Goal: Information Seeking & Learning: Learn about a topic

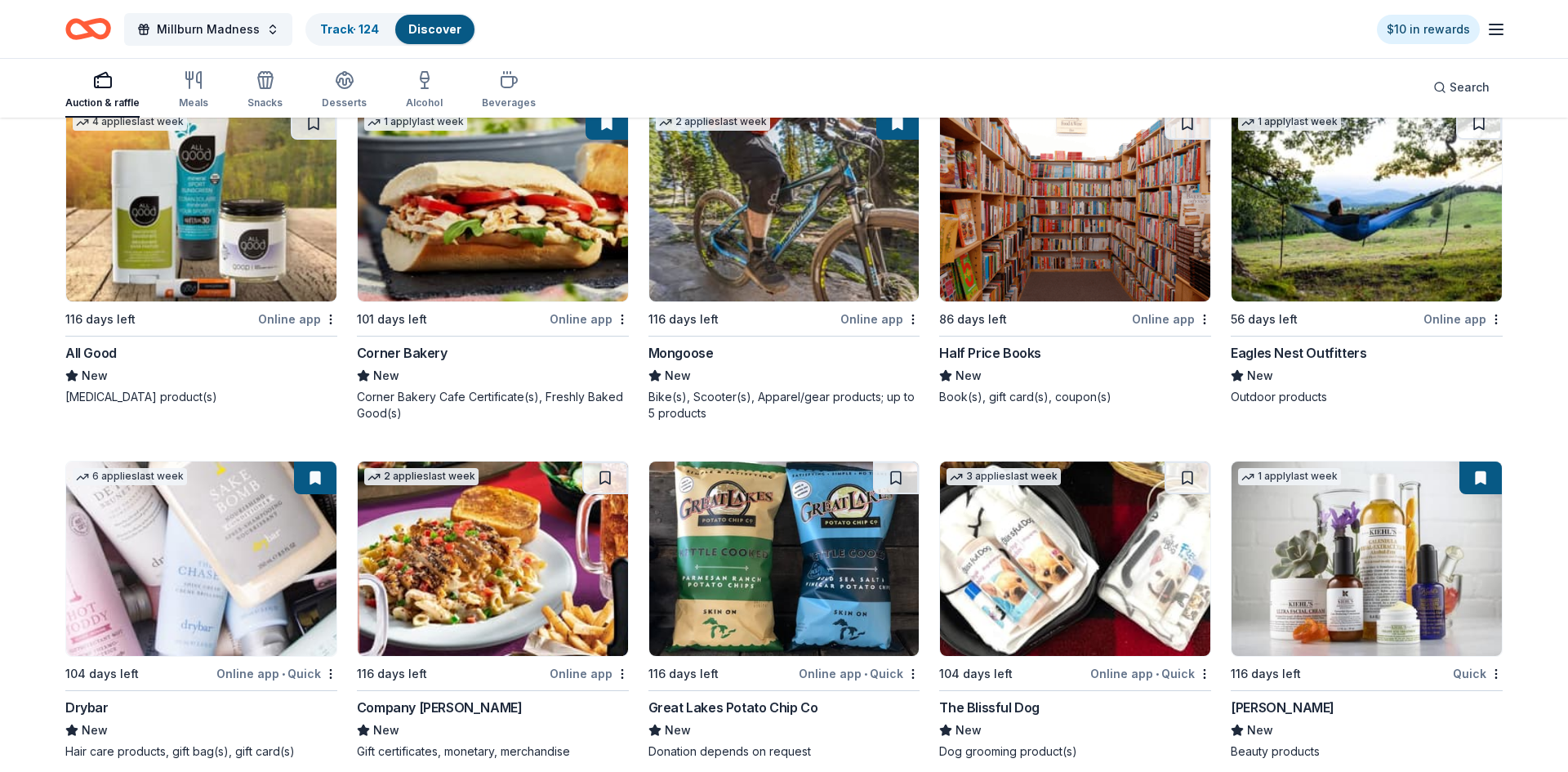
scroll to position [15452, 0]
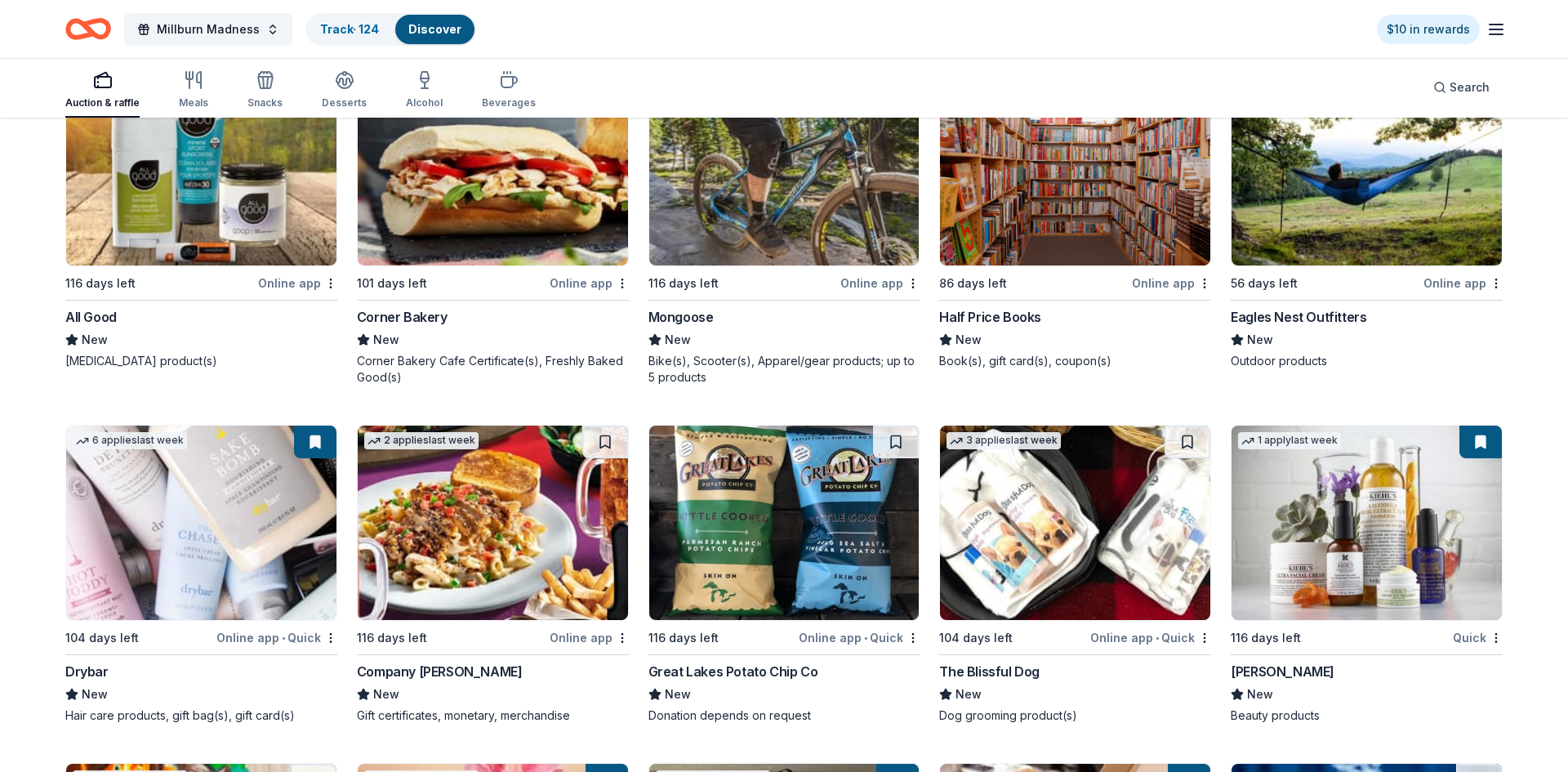
click at [1362, 221] on img at bounding box center [1366, 168] width 270 height 194
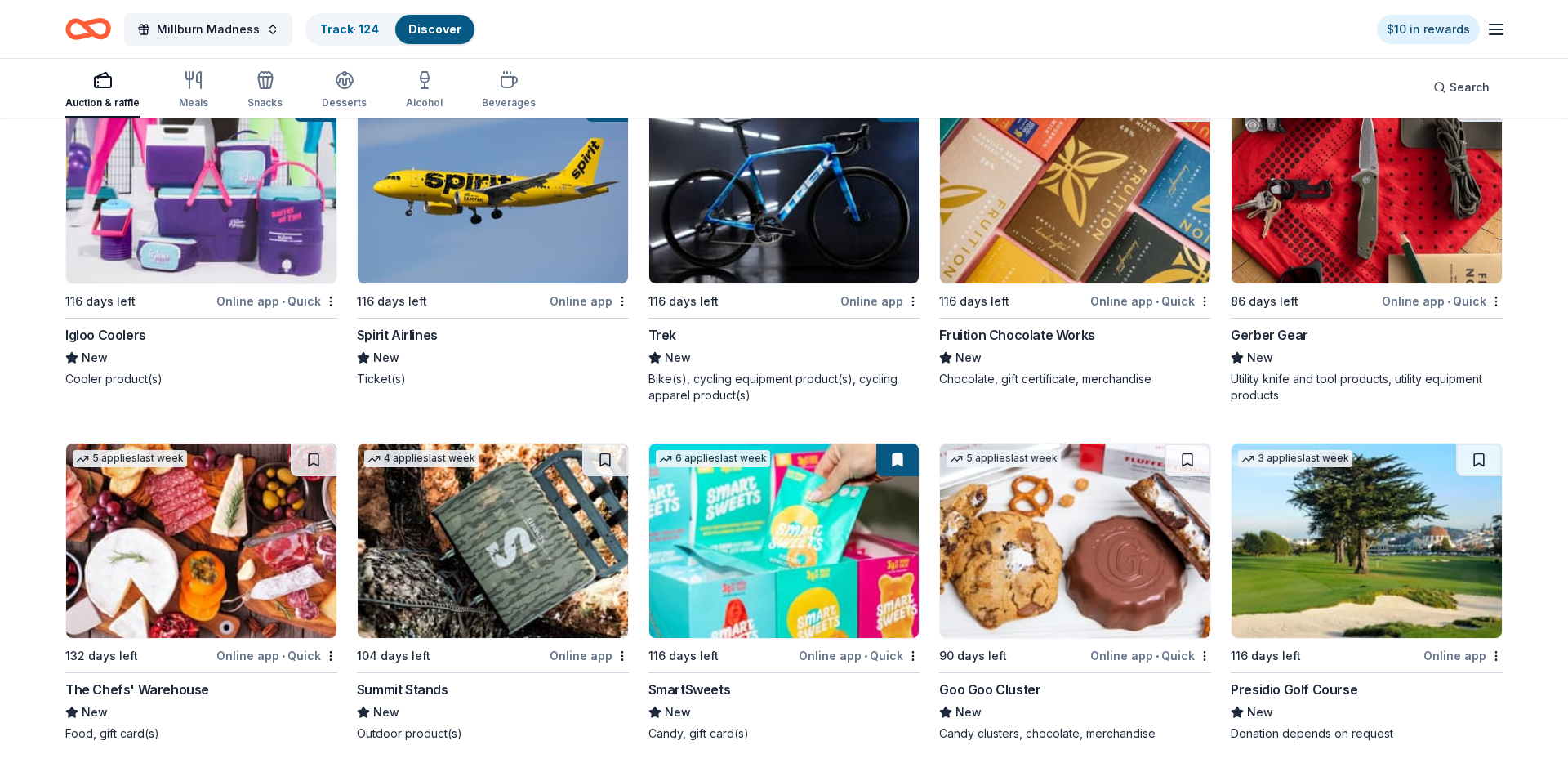
scroll to position [17231, 0]
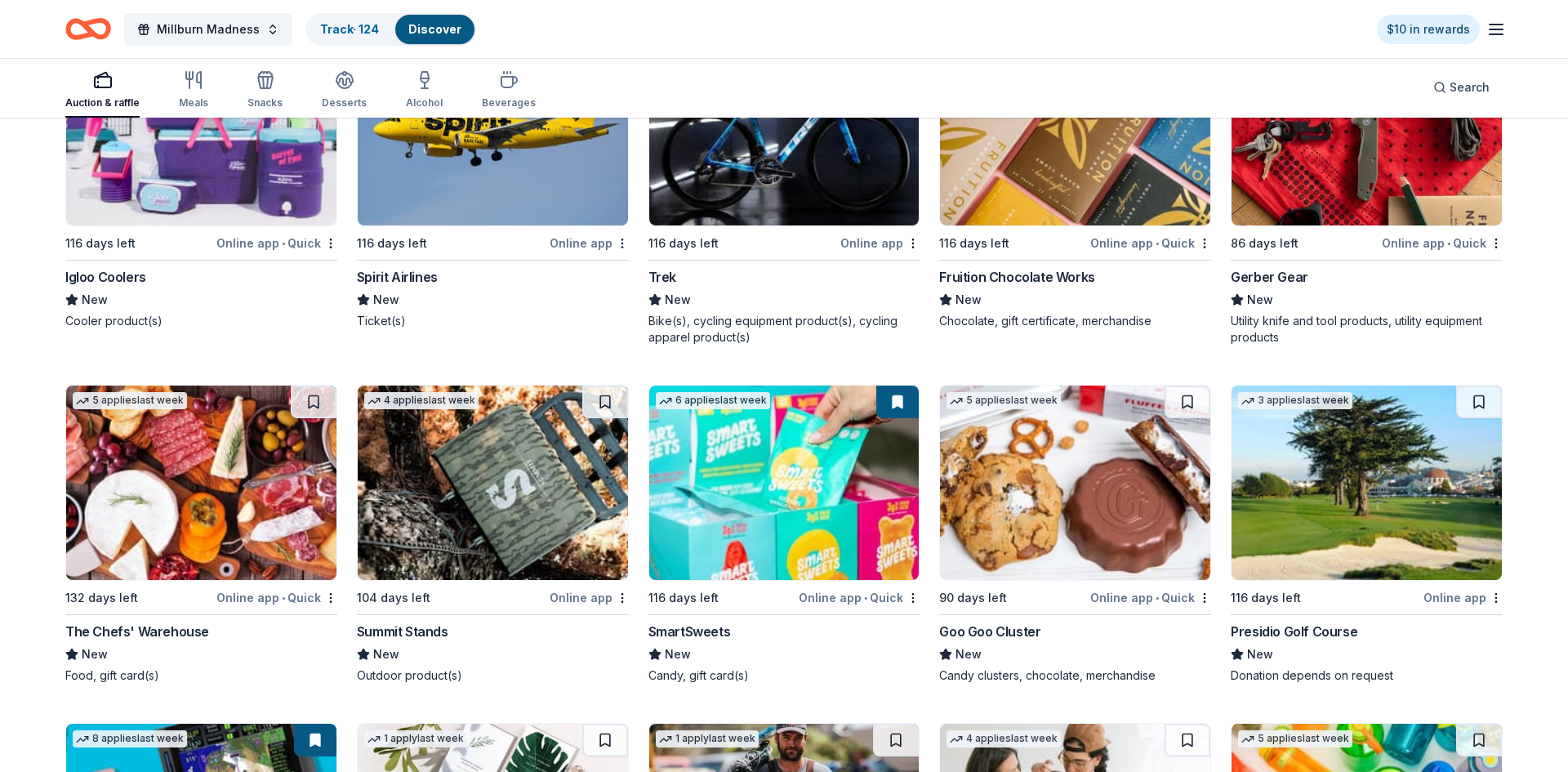
click at [533, 511] on img at bounding box center [493, 482] width 270 height 194
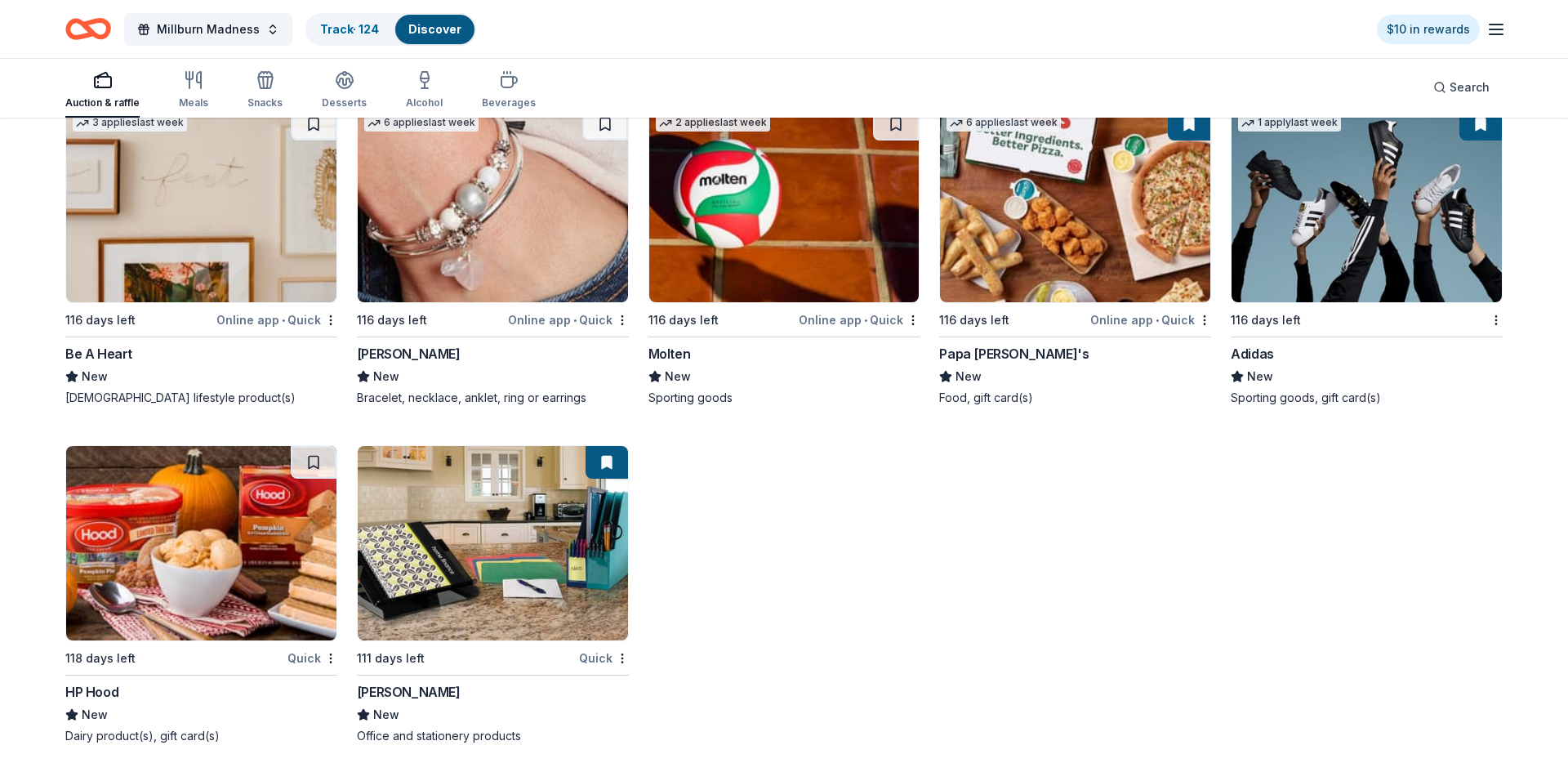
scroll to position [19592, 0]
